Goal: Task Accomplishment & Management: Manage account settings

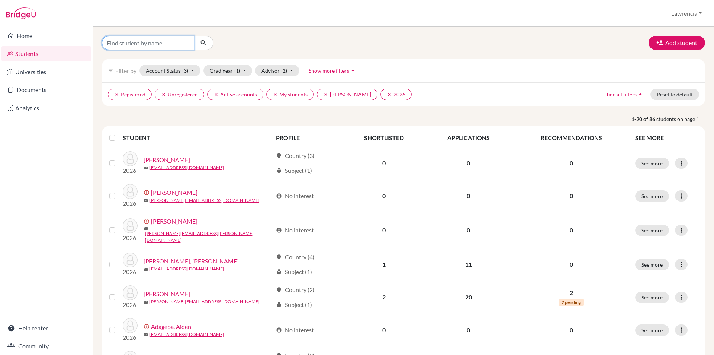
click at [171, 43] on input "Find student by name..." at bounding box center [148, 43] width 92 height 14
type input "aseda"
click button "submit" at bounding box center [204, 43] width 20 height 14
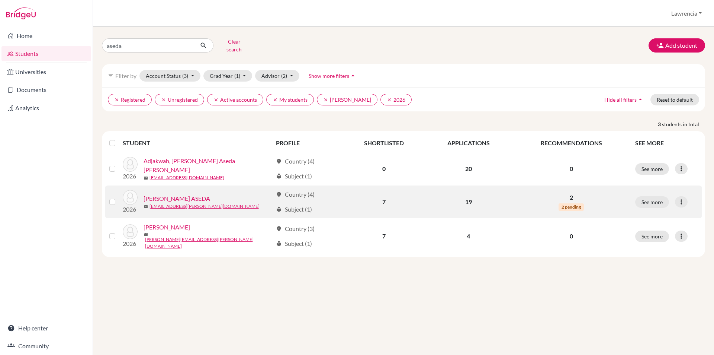
click at [202, 194] on link "[PERSON_NAME] ASEDA" at bounding box center [177, 198] width 67 height 9
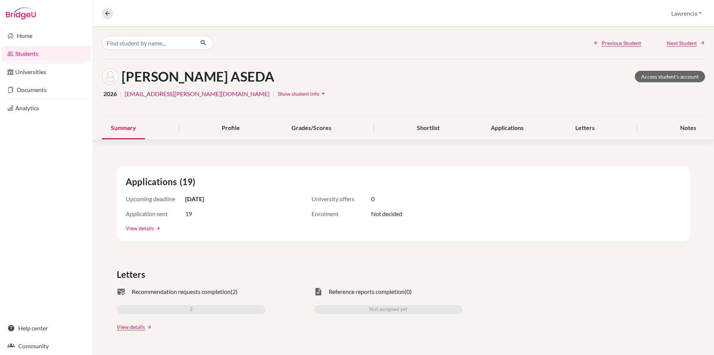
click at [138, 228] on link "View details" at bounding box center [140, 228] width 28 height 8
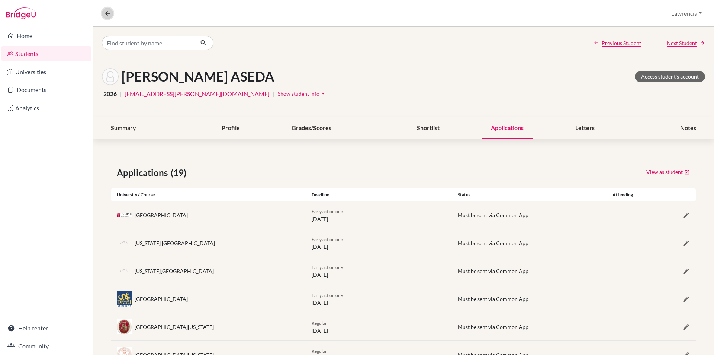
click at [108, 12] on icon at bounding box center [107, 13] width 7 height 7
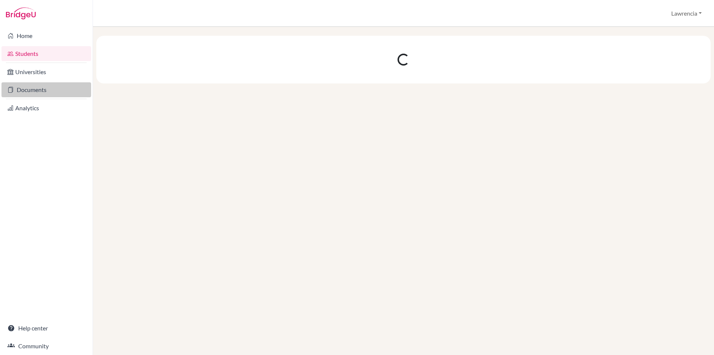
click at [41, 92] on link "Documents" at bounding box center [46, 89] width 90 height 15
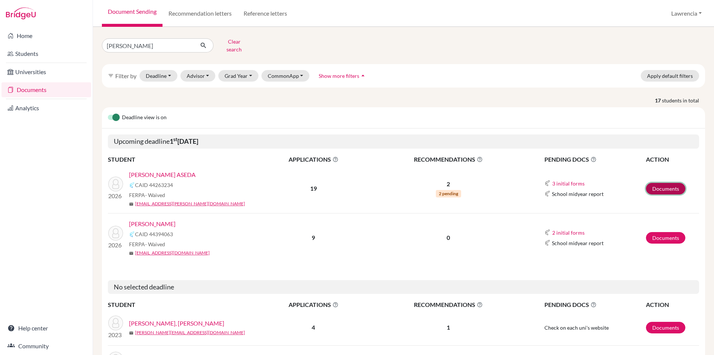
click at [663, 186] on link "Documents" at bounding box center [665, 189] width 39 height 12
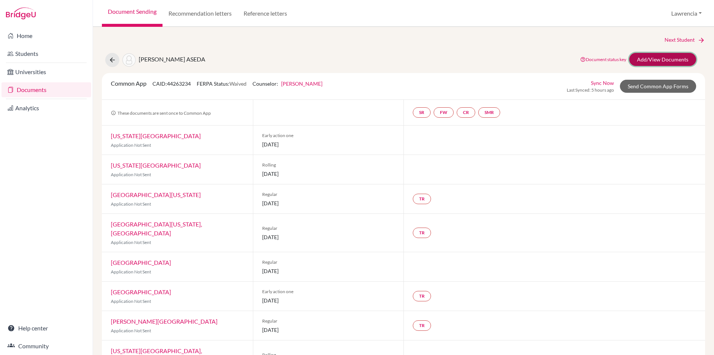
click at [656, 58] on link "Add/View Documents" at bounding box center [662, 59] width 67 height 13
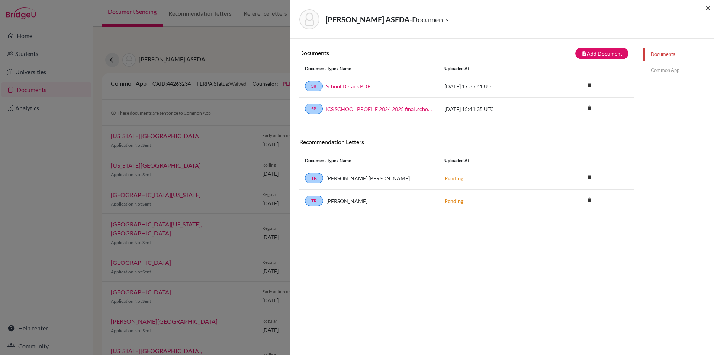
click at [707, 9] on span "×" at bounding box center [708, 7] width 5 height 11
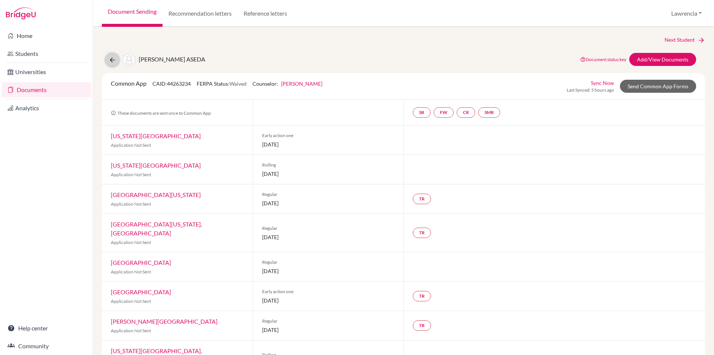
click at [110, 60] on icon at bounding box center [112, 59] width 7 height 7
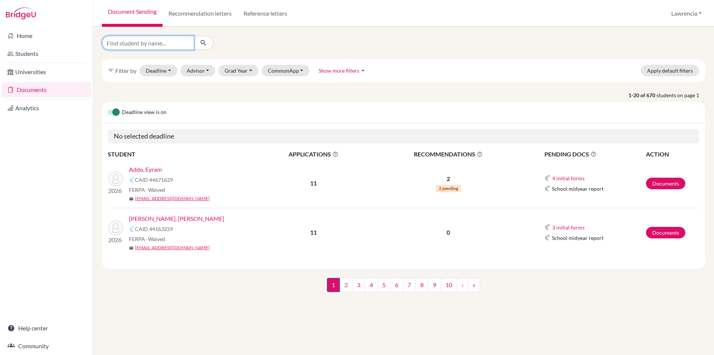
click at [153, 41] on input "Find student by name..." at bounding box center [148, 43] width 92 height 14
type input "aseda"
click button "submit" at bounding box center [204, 43] width 20 height 14
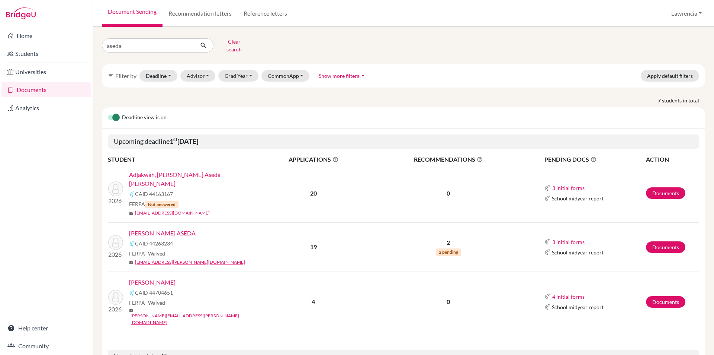
click at [184, 228] on link "[PERSON_NAME] ASEDA" at bounding box center [162, 232] width 67 height 9
